Goal: Task Accomplishment & Management: Use online tool/utility

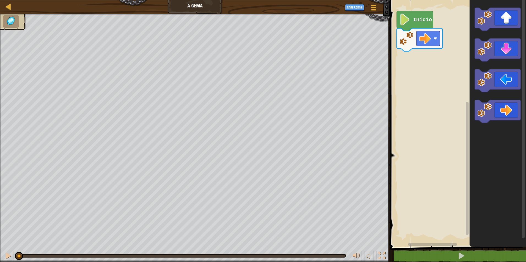
click at [423, 19] on text "Início" at bounding box center [422, 20] width 19 height 6
click at [428, 22] on text "Início" at bounding box center [422, 20] width 19 height 6
click at [429, 34] on image "Espaço de trabalho do Blockly" at bounding box center [425, 39] width 12 height 12
click at [426, 92] on div "Início" at bounding box center [457, 122] width 138 height 250
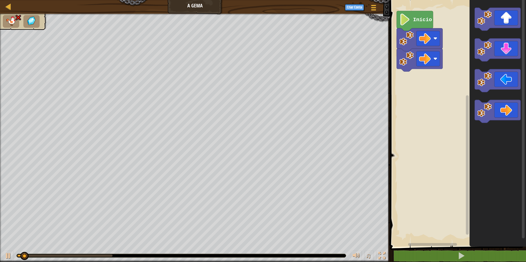
click at [419, 73] on rect "Espaço de trabalho do Blockly" at bounding box center [457, 122] width 138 height 250
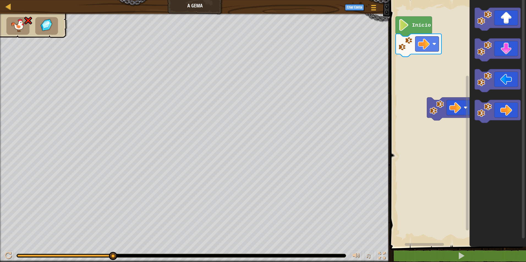
click at [424, 112] on rect "Espaço de trabalho do Blockly" at bounding box center [457, 122] width 138 height 250
click at [420, 117] on rect "Espaço de trabalho do Blockly" at bounding box center [457, 122] width 138 height 250
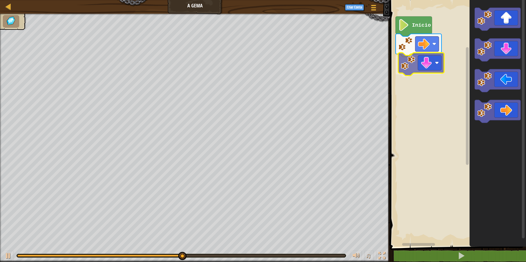
click at [412, 66] on div "Início" at bounding box center [457, 122] width 138 height 250
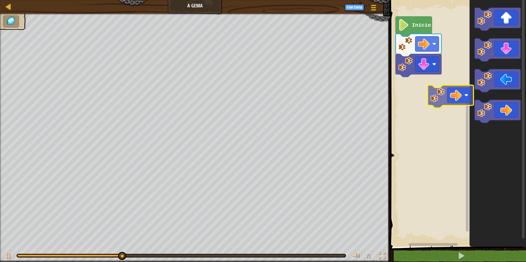
click at [439, 87] on div "Início" at bounding box center [457, 122] width 138 height 250
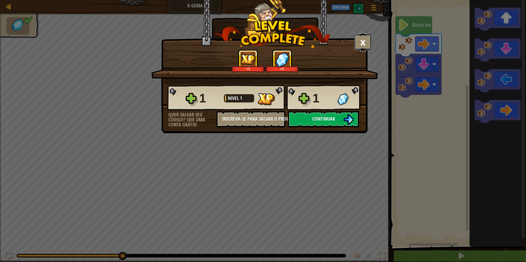
click at [364, 37] on button "×" at bounding box center [362, 42] width 17 height 17
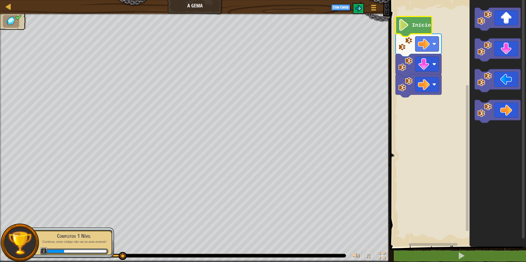
click at [402, 23] on image "Espaço de trabalho do Blockly" at bounding box center [403, 25] width 11 height 12
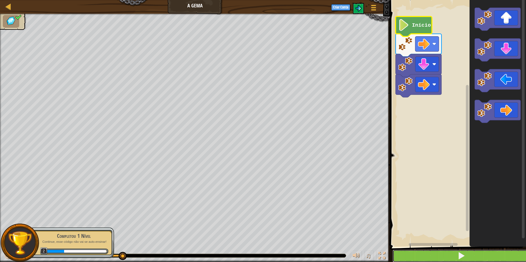
click at [495, 254] on button at bounding box center [462, 256] width 138 height 13
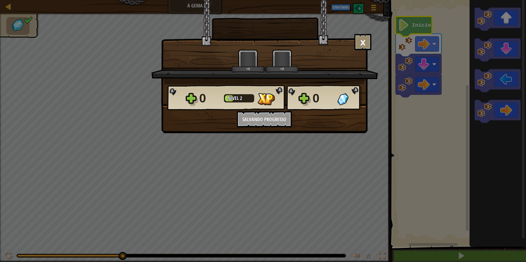
scroll to position [0, 0]
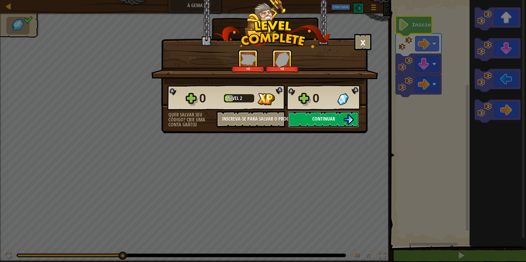
click at [336, 124] on button "Continuar" at bounding box center [323, 119] width 71 height 17
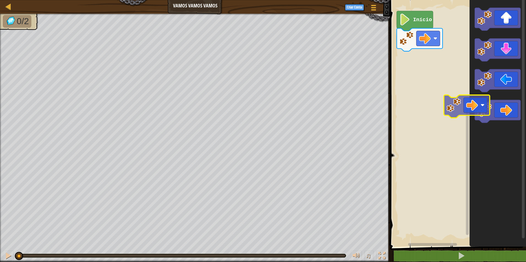
click at [488, 112] on g "Espaço de trabalho do Blockly" at bounding box center [498, 111] width 46 height 23
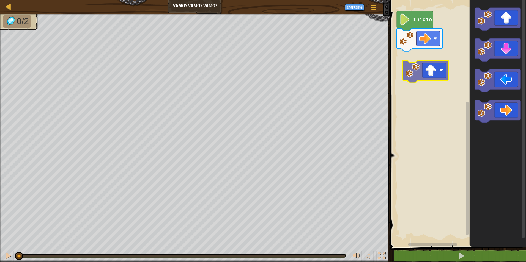
click at [423, 68] on div "Início" at bounding box center [457, 122] width 138 height 250
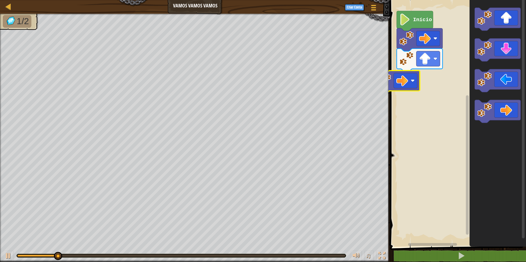
click at [415, 78] on div "Início" at bounding box center [457, 122] width 138 height 250
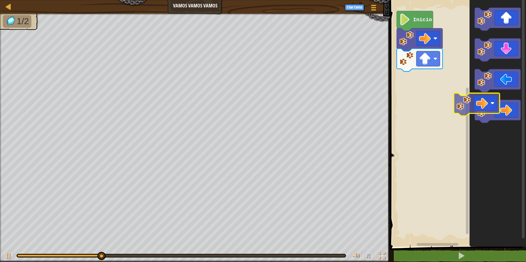
click at [470, 106] on icon "Espaço de trabalho do Blockly" at bounding box center [498, 122] width 56 height 250
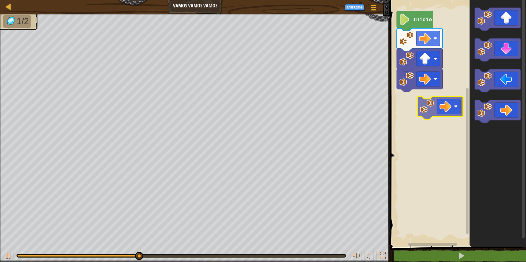
click at [405, 102] on div "Início" at bounding box center [457, 122] width 138 height 250
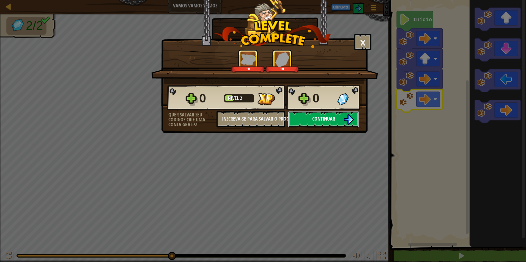
click at [342, 122] on button "Continuar" at bounding box center [323, 119] width 71 height 17
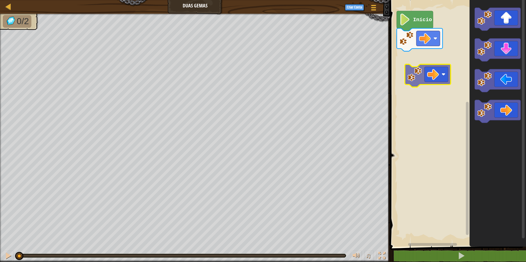
click at [427, 74] on div "Início" at bounding box center [457, 122] width 138 height 250
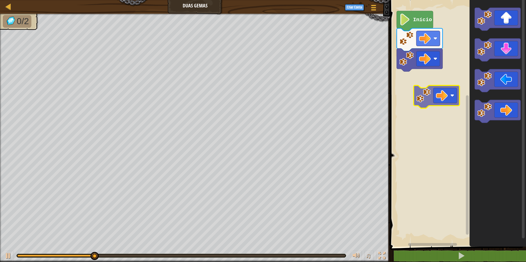
click at [458, 100] on div "Início" at bounding box center [457, 122] width 138 height 250
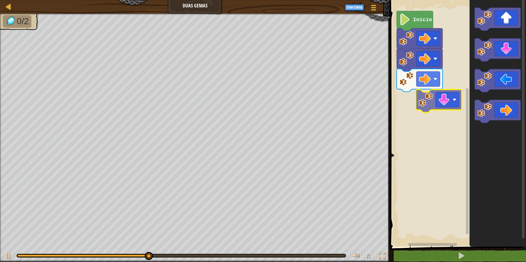
click at [430, 105] on div "Início" at bounding box center [457, 122] width 138 height 250
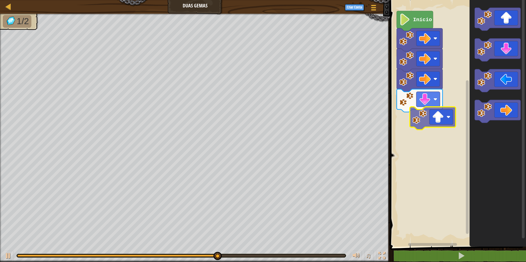
click at [446, 119] on div "Início" at bounding box center [457, 122] width 138 height 250
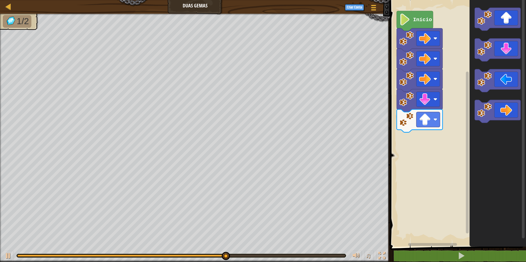
click at [434, 130] on div "Início" at bounding box center [457, 122] width 138 height 250
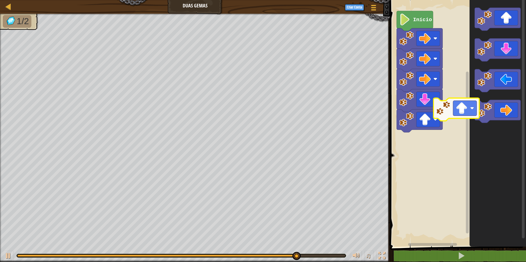
click at [459, 115] on div "Início" at bounding box center [457, 122] width 138 height 250
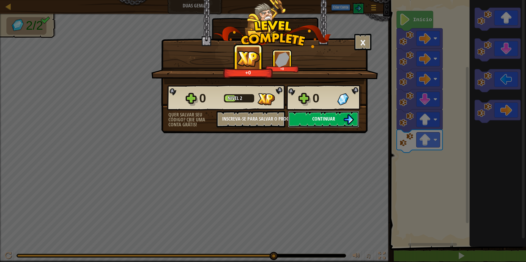
click at [340, 113] on button "Continuar" at bounding box center [323, 119] width 71 height 17
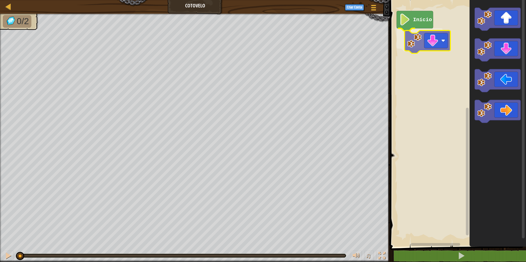
click at [432, 39] on div "Início" at bounding box center [457, 122] width 138 height 250
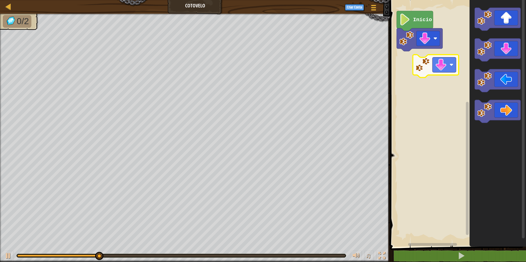
click at [426, 63] on div "Início" at bounding box center [457, 122] width 138 height 250
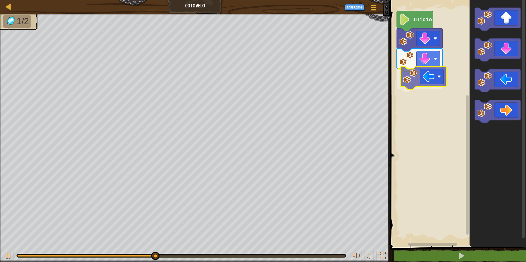
click at [413, 83] on div "Início" at bounding box center [457, 122] width 138 height 250
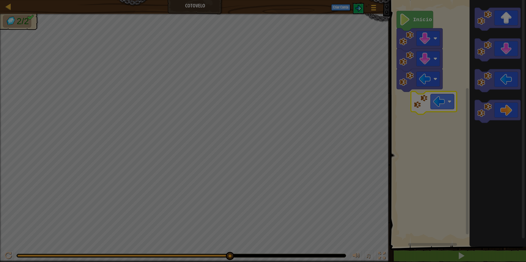
click at [426, 1] on body "Mapa Cotovelo Menu do Jogo Criar Conta 1 הההההההההההההההההההההההההההההההההההההה…" at bounding box center [263, 0] width 526 height 1
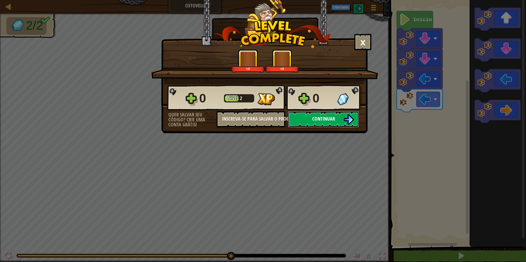
click at [310, 116] on button "Continuar" at bounding box center [323, 119] width 71 height 17
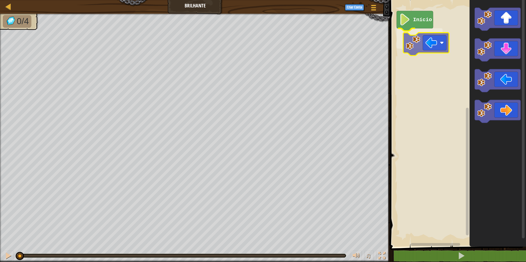
click at [426, 42] on div "Início" at bounding box center [457, 122] width 138 height 250
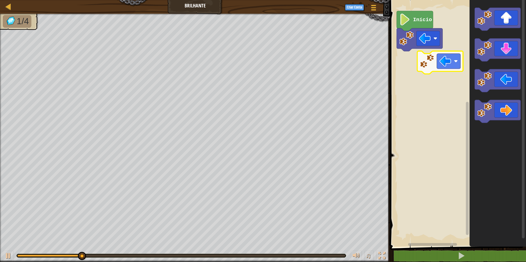
click at [414, 59] on div "Início" at bounding box center [457, 122] width 138 height 250
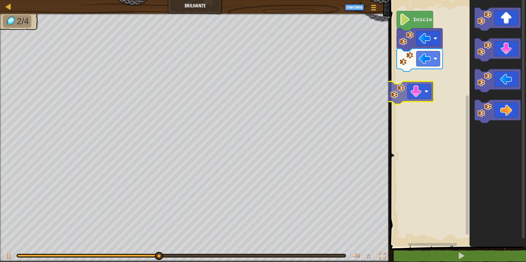
click at [396, 92] on div "Início" at bounding box center [457, 122] width 138 height 250
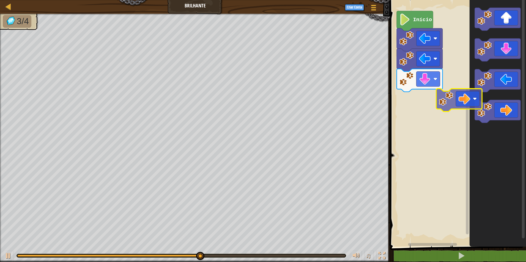
click at [404, 94] on div "Início" at bounding box center [457, 122] width 138 height 250
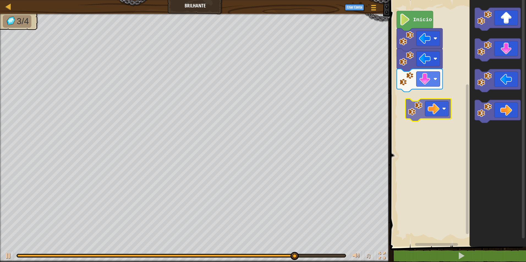
click at [428, 108] on div "Início" at bounding box center [457, 122] width 138 height 250
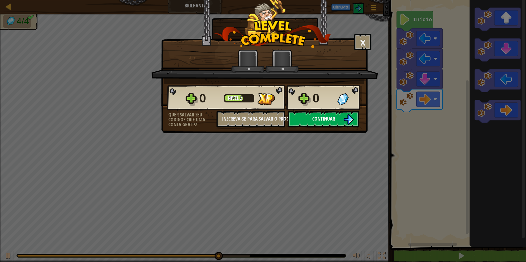
click at [351, 122] on img at bounding box center [348, 119] width 10 height 10
select select "pt-BR"
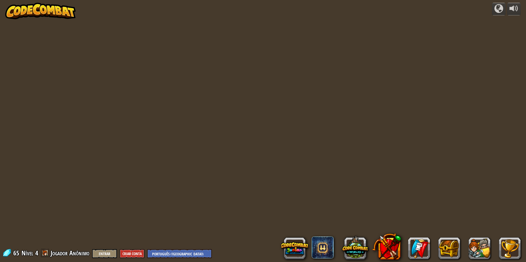
select select "pt-BR"
